Goal: Transaction & Acquisition: Purchase product/service

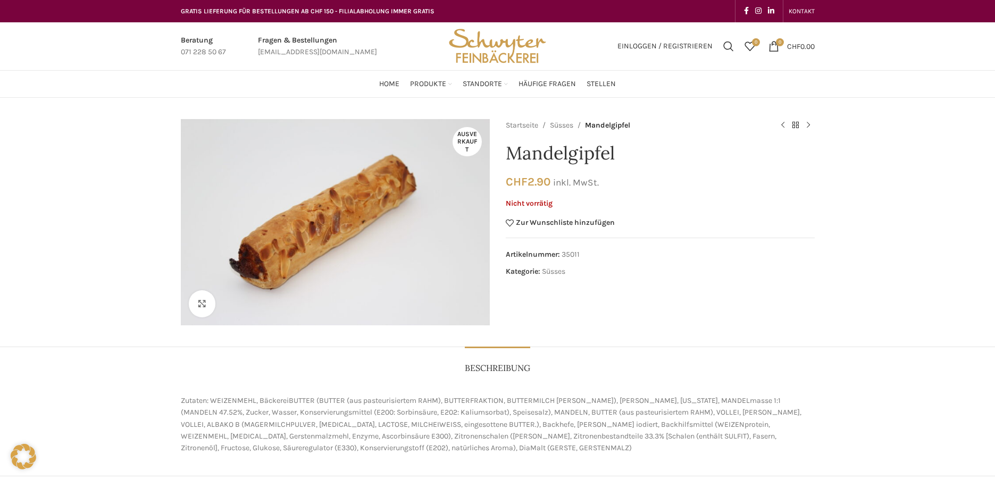
click at [538, 203] on p "Nicht vorrätig" at bounding box center [660, 204] width 309 height 9
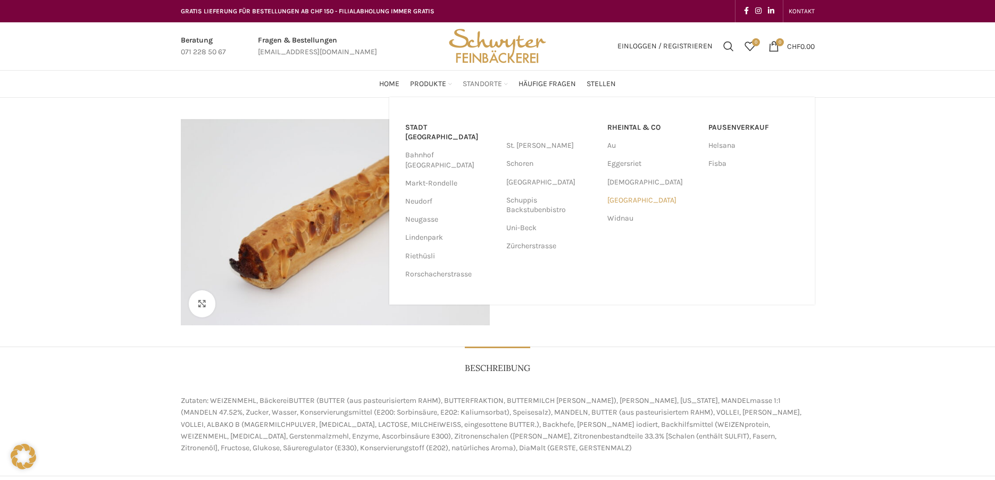
click at [629, 197] on link "[GEOGRAPHIC_DATA]" at bounding box center [653, 201] width 90 height 18
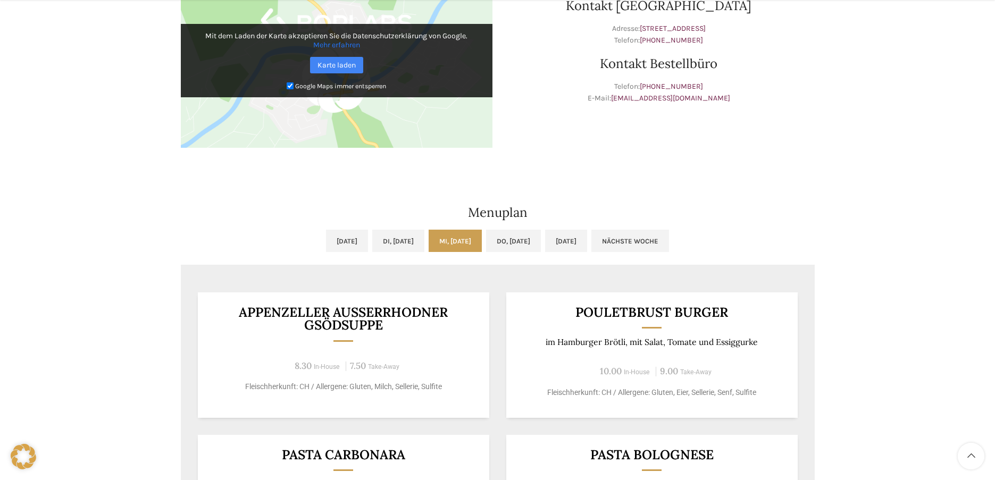
scroll to position [372, 0]
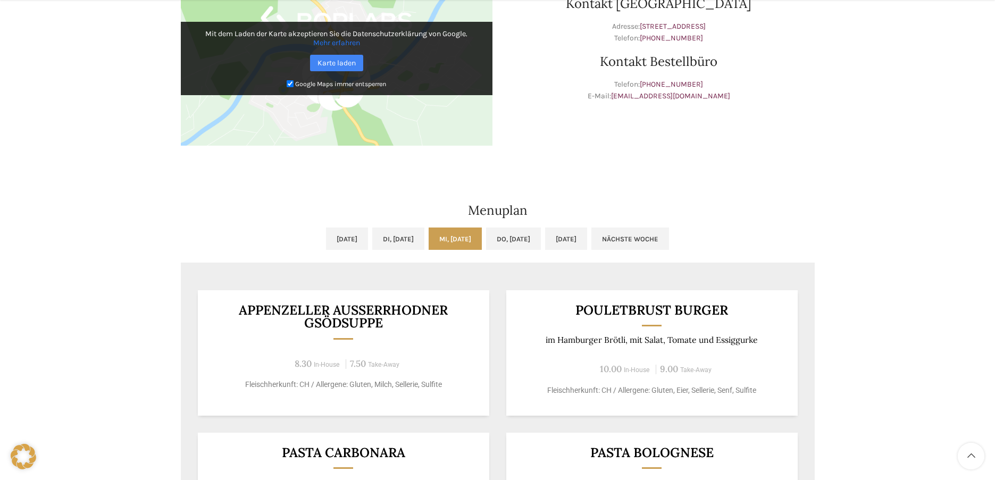
click at [766, 165] on div "Menuplan Mo, 13.10.2025 Di, 14.10.2025 Mi, 15.10.2025 Do, 16.10.2025 Fr, 17.10.…" at bounding box center [498, 424] width 645 height 524
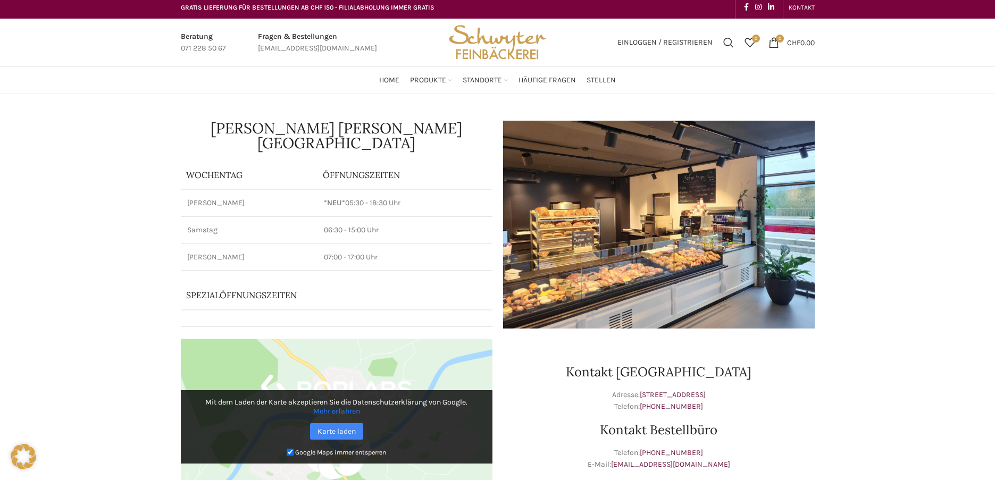
scroll to position [0, 0]
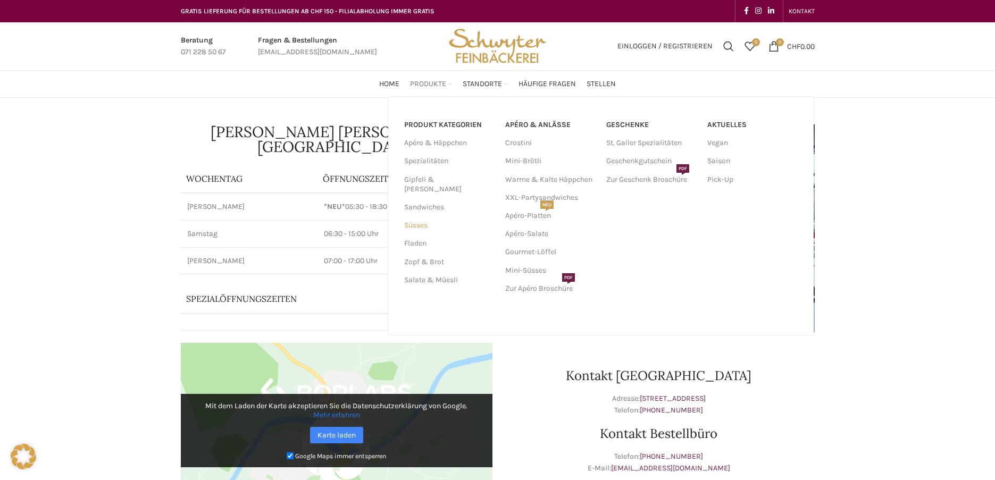
click at [419, 221] on link "Süsses" at bounding box center [448, 226] width 88 height 18
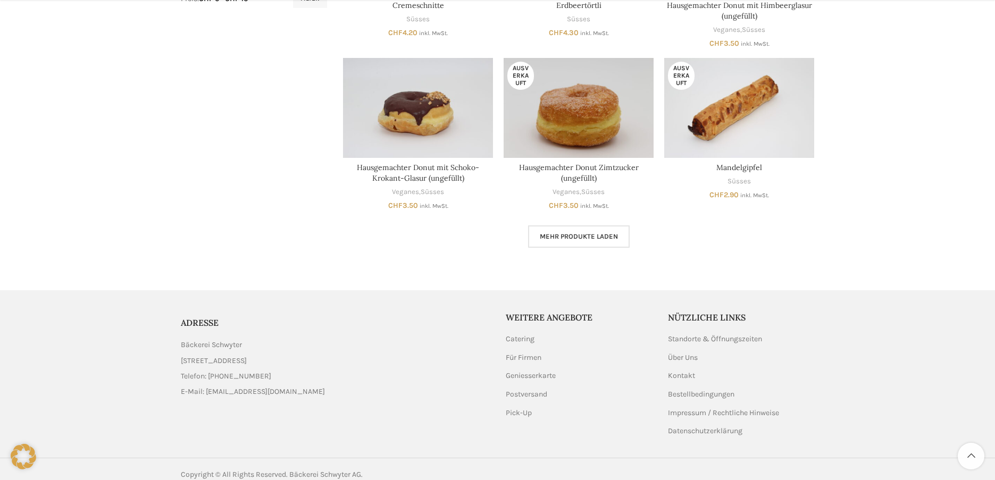
scroll to position [616, 0]
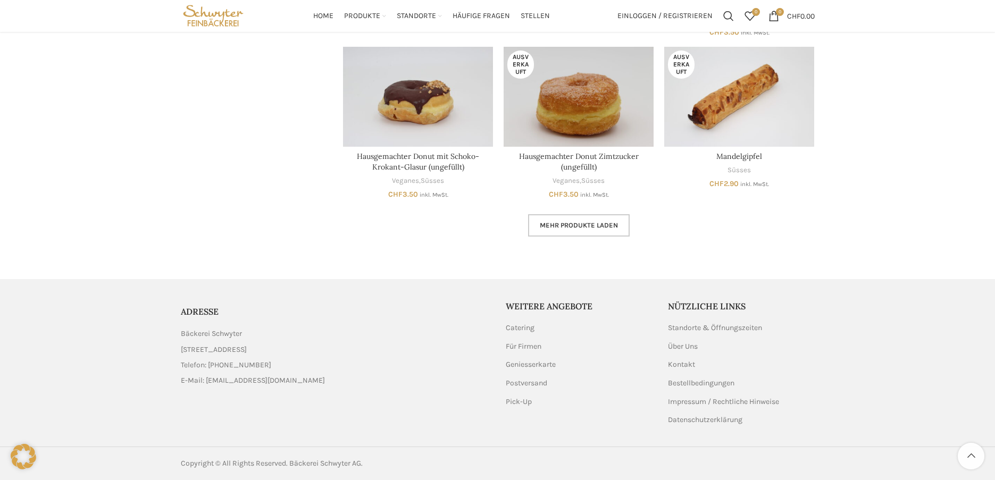
click at [599, 226] on span "Mehr Produkte laden" at bounding box center [579, 225] width 78 height 9
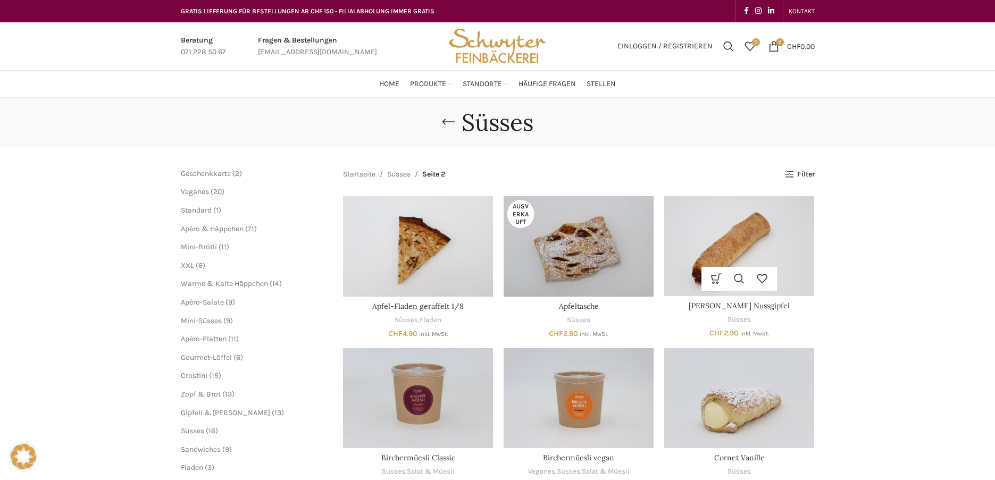
click at [754, 242] on img "Appenzeller Nussgipfel" at bounding box center [740, 246] width 150 height 100
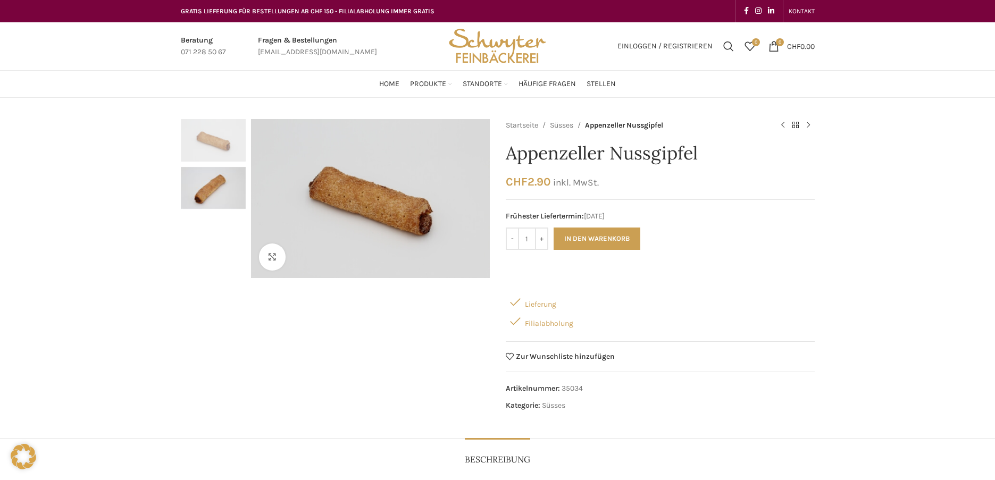
click at [769, 204] on div "Frühester Liefertermin: 17.10.2025" at bounding box center [660, 211] width 309 height 23
drag, startPoint x: 531, startPoint y: 239, endPoint x: 519, endPoint y: 239, distance: 11.7
click at [519, 239] on input "1" at bounding box center [527, 239] width 16 height 22
click at [530, 239] on input "1" at bounding box center [527, 239] width 16 height 22
drag, startPoint x: 532, startPoint y: 239, endPoint x: 524, endPoint y: 242, distance: 8.8
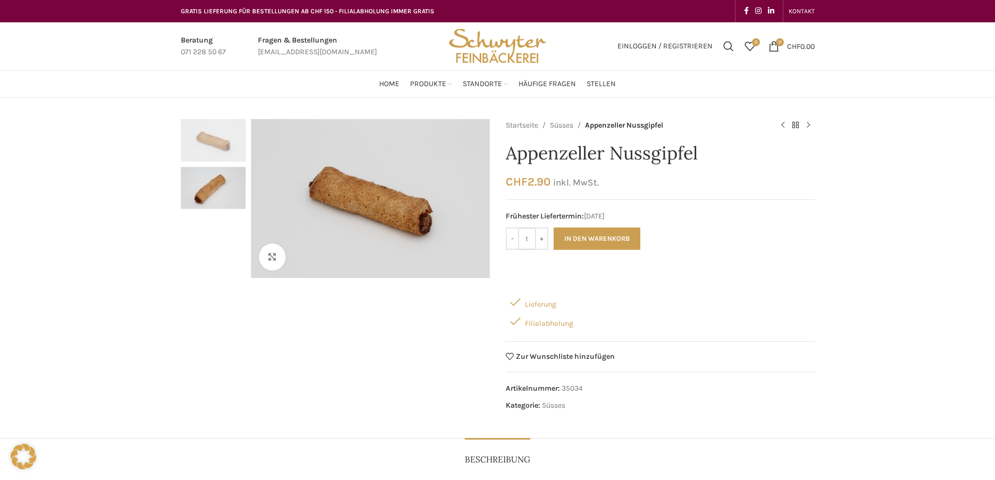
click at [524, 242] on input "1" at bounding box center [527, 239] width 16 height 22
click at [585, 235] on button "In den Warenkorb" at bounding box center [597, 239] width 87 height 22
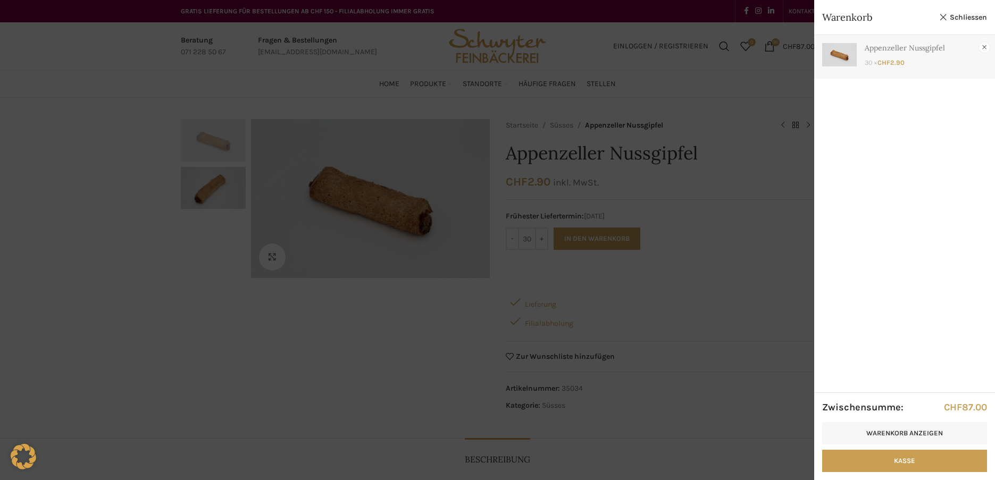
click at [983, 48] on link "×" at bounding box center [984, 47] width 11 height 11
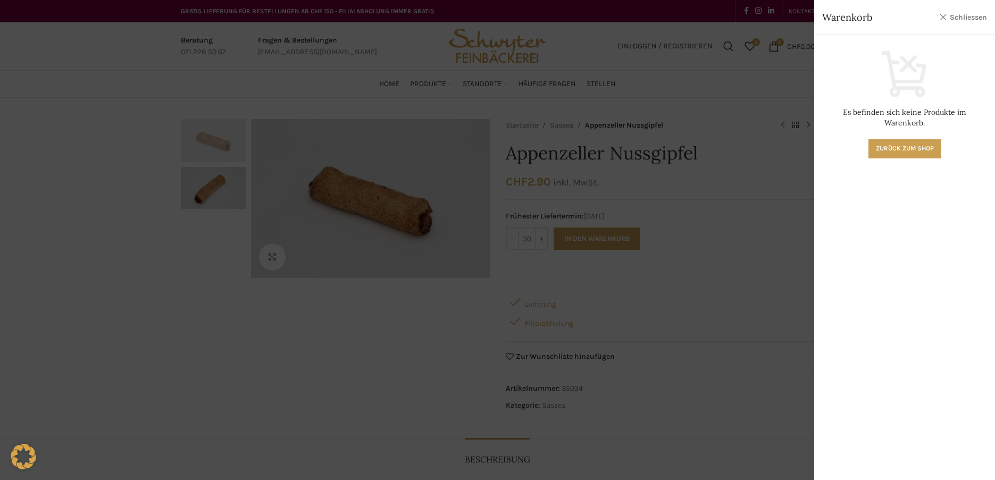
click at [958, 13] on link "Schliessen" at bounding box center [964, 17] width 48 height 13
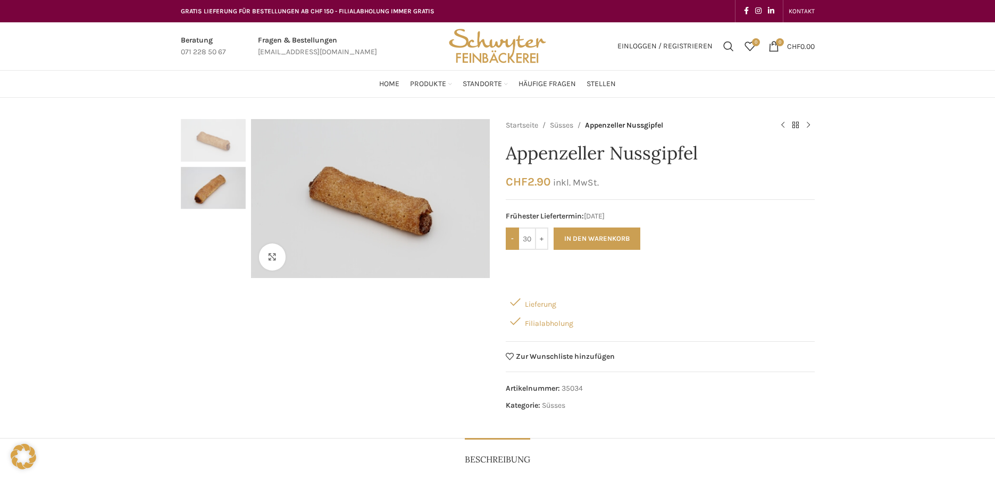
click at [511, 238] on input "-" at bounding box center [512, 239] width 13 height 22
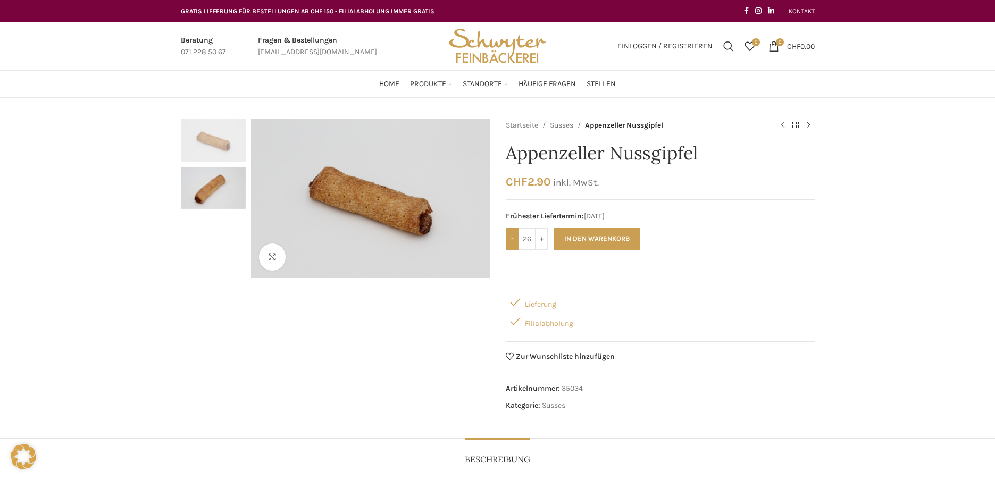
type input "25"
click at [599, 239] on button "In den Warenkorb" at bounding box center [597, 239] width 87 height 22
